Goal: Transaction & Acquisition: Purchase product/service

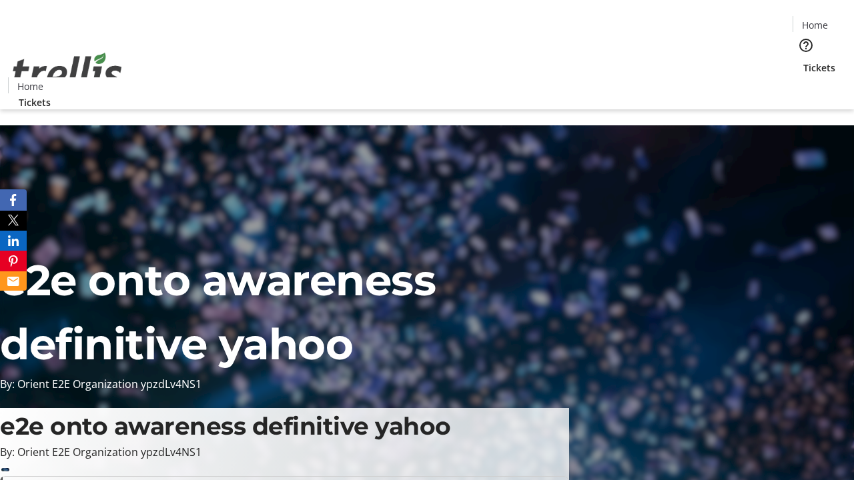
click at [803, 61] on span "Tickets" at bounding box center [819, 68] width 32 height 14
